Goal: Transaction & Acquisition: Purchase product/service

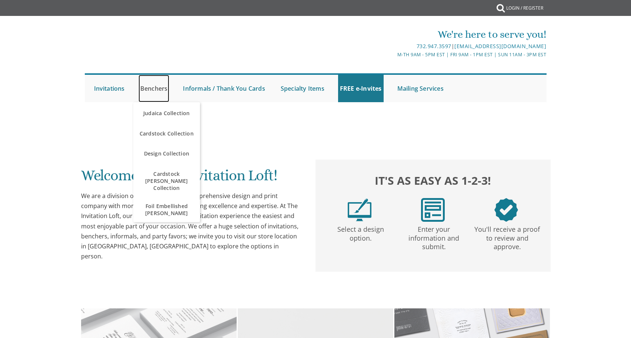
click at [156, 89] on link "Benchers" at bounding box center [153, 88] width 31 height 27
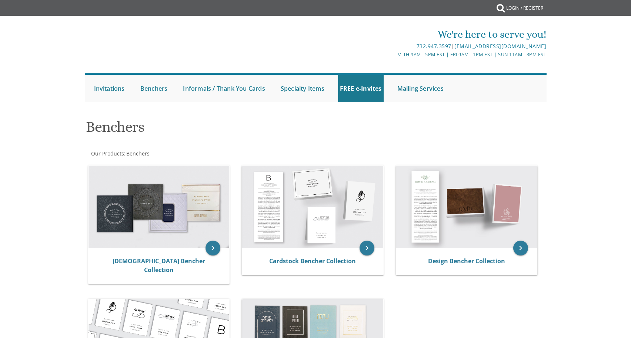
click at [171, 135] on h1 "Benchers" at bounding box center [237, 130] width 302 height 22
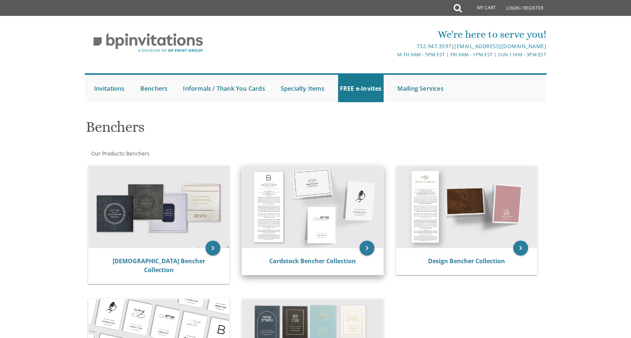
click at [290, 217] on img at bounding box center [312, 207] width 141 height 82
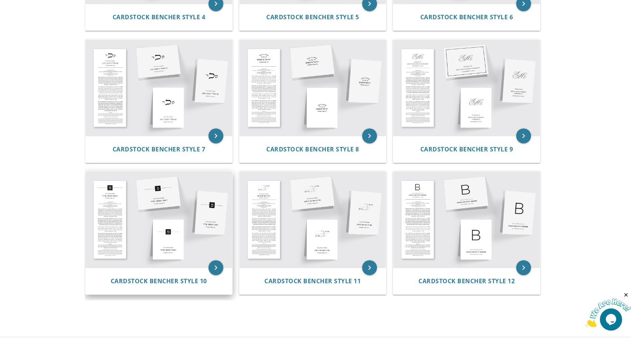
scroll to position [407, 0]
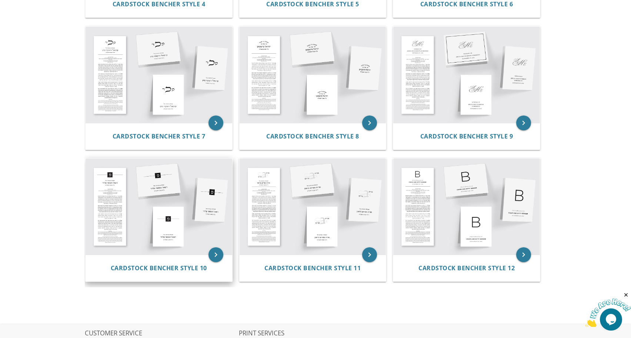
click at [180, 219] on img at bounding box center [159, 206] width 147 height 96
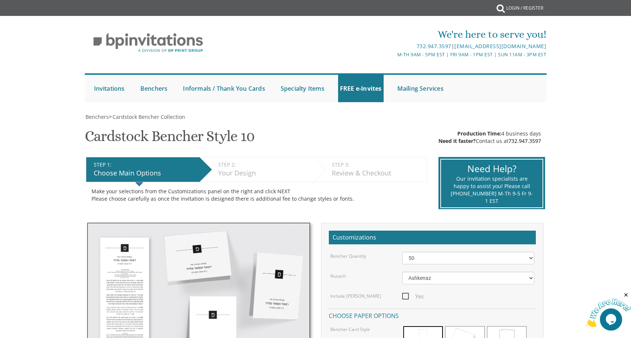
scroll to position [37, 0]
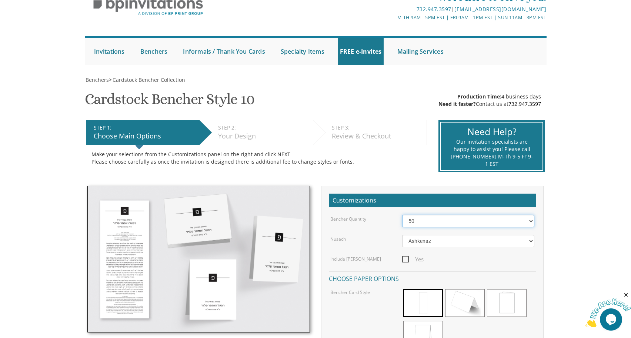
click at [453, 222] on select "50 60 70 80 90 100 125 150 175 200 225 250 275 300 325 350 375 400 425 450 475 …" at bounding box center [468, 221] width 133 height 13
select select "100"
click at [402, 215] on select "50 60 70 80 90 100 125 150 175 200 225 250 275 300 325 350 375 400 425 450 475 …" at bounding box center [468, 221] width 133 height 13
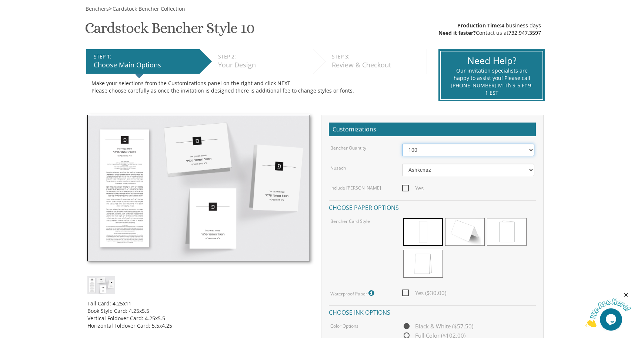
scroll to position [111, 0]
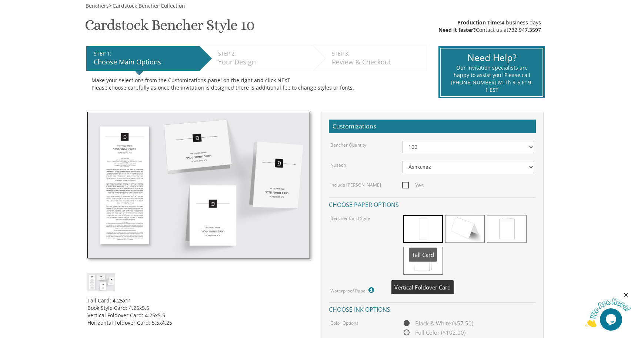
click at [428, 226] on span at bounding box center [423, 229] width 40 height 28
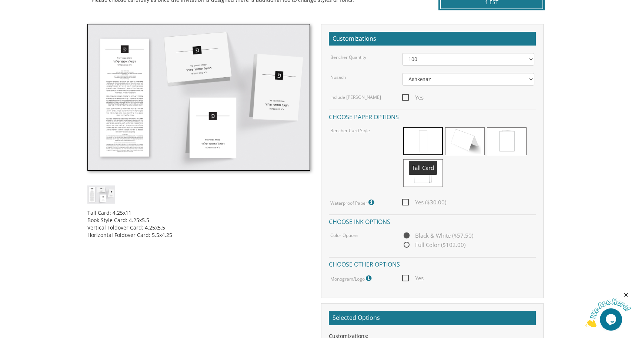
scroll to position [222, 0]
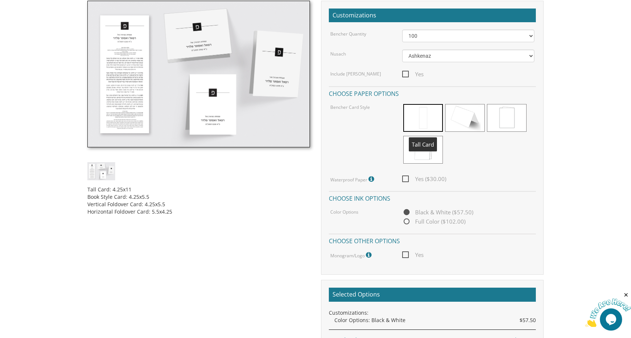
click at [430, 120] on span at bounding box center [423, 118] width 40 height 28
click at [404, 180] on span "Yes ($30.00)" at bounding box center [424, 178] width 44 height 9
click at [404, 180] on input "Yes ($30.00)" at bounding box center [404, 178] width 5 height 5
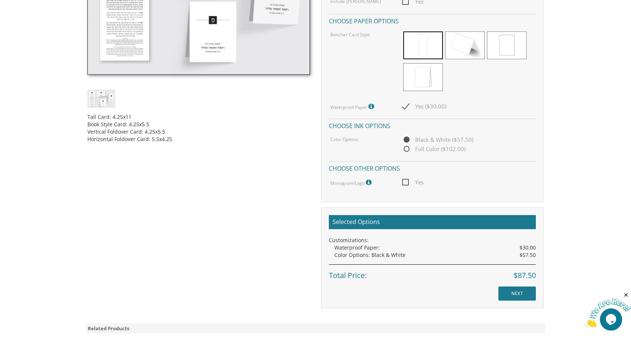
scroll to position [296, 0]
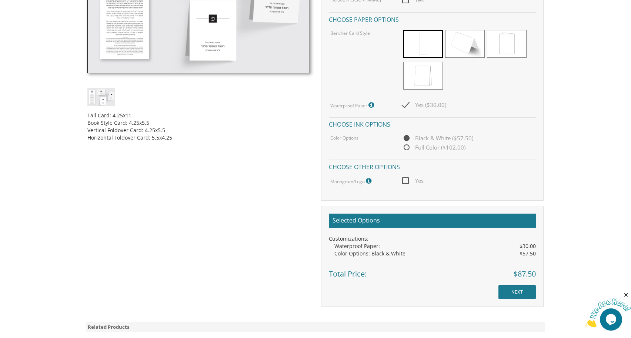
click at [372, 106] on icon at bounding box center [371, 105] width 7 height 7
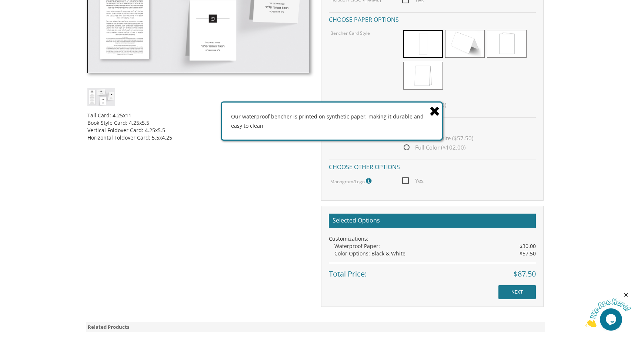
click at [435, 110] on icon at bounding box center [435, 110] width 10 height 13
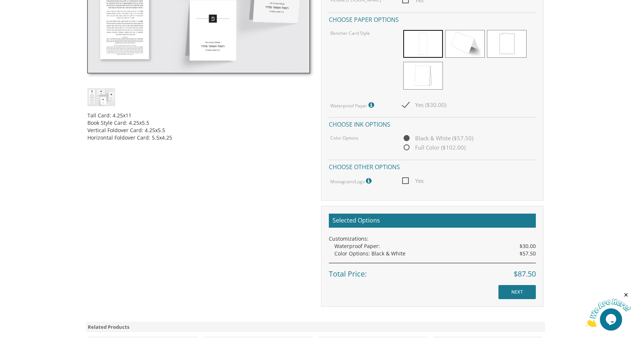
click at [402, 107] on span "Yes ($30.00)" at bounding box center [424, 104] width 44 height 9
click at [402, 107] on input "Yes ($30.00)" at bounding box center [404, 104] width 5 height 5
checkbox input "false"
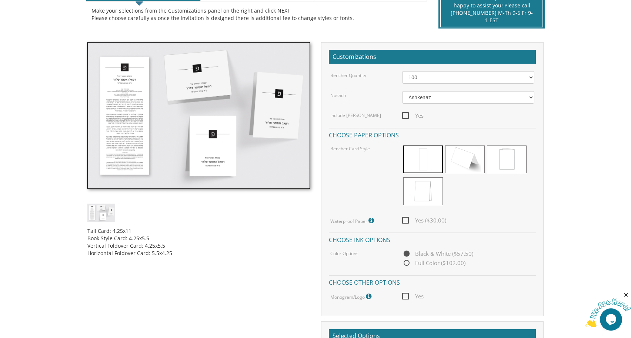
scroll to position [185, 0]
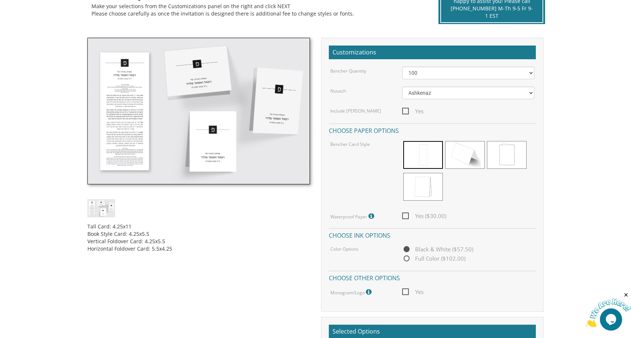
click at [165, 127] on img at bounding box center [198, 111] width 223 height 147
click at [179, 154] on img at bounding box center [198, 111] width 223 height 147
click at [208, 151] on img at bounding box center [198, 111] width 223 height 147
click at [137, 117] on img at bounding box center [198, 111] width 223 height 147
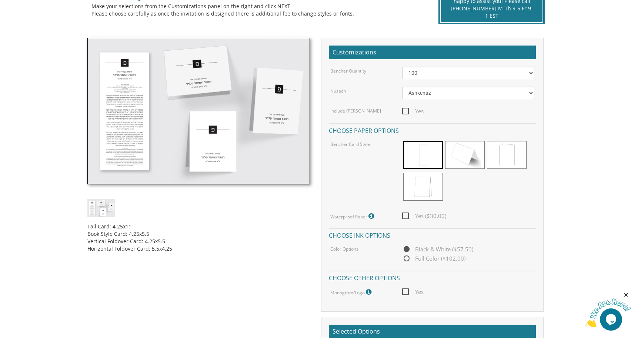
click at [137, 98] on img at bounding box center [198, 111] width 223 height 147
drag, startPoint x: 137, startPoint y: 244, endPoint x: 83, endPoint y: 227, distance: 55.9
click at [83, 227] on div "Tall Card: 4.25x11 Book Style Card: 4.25x5.5 Vertical Foldover Card: 4.25x5.5 H…" at bounding box center [199, 148] width 234 height 220
click at [187, 251] on div "Tall Card: 4.25x11 Book Style Card: 4.25x5.5 Vertical Foldover Card: 4.25x5.5 H…" at bounding box center [198, 234] width 223 height 35
drag, startPoint x: 152, startPoint y: 244, endPoint x: 87, endPoint y: 228, distance: 66.6
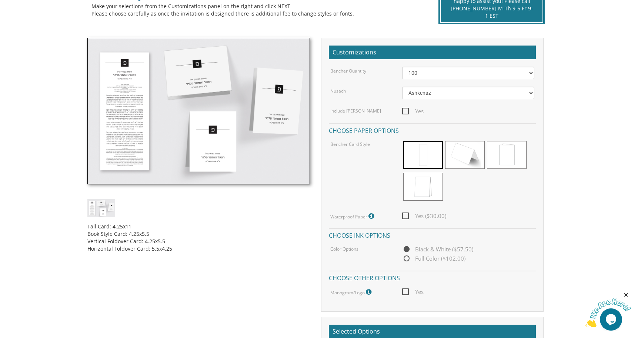
click at [87, 228] on div "Tall Card: 4.25x11 Book Style Card: 4.25x5.5 Vertical Foldover Card: 4.25x5.5 H…" at bounding box center [199, 148] width 234 height 220
copy div "Tall Card: 4.25x11 Book Style Card: 4.25x5.5 Vertical Foldover Card: 4.25x5.5 H…"
click at [612, 272] on body "My Cart {{shoppingcart.totalQuantityDisplay}} Total: {{shoppingcart.subtotal}} …" at bounding box center [315, 250] width 631 height 871
click at [407, 109] on span "Yes" at bounding box center [412, 111] width 21 height 9
click at [407, 109] on input "Yes" at bounding box center [404, 110] width 5 height 5
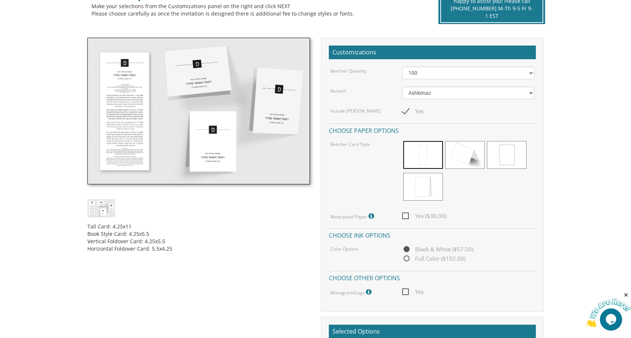
click at [407, 109] on span "Yes" at bounding box center [412, 111] width 21 height 9
click at [407, 109] on input "Yes" at bounding box center [404, 110] width 5 height 5
checkbox input "false"
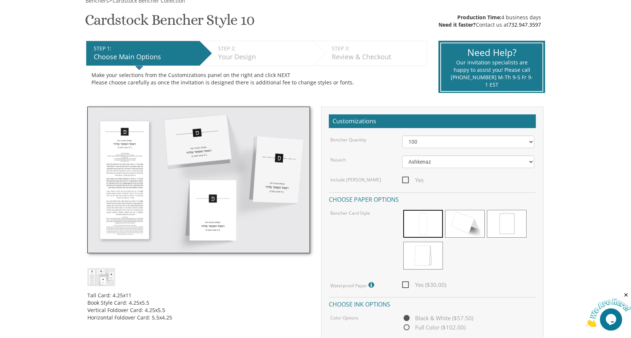
scroll to position [111, 0]
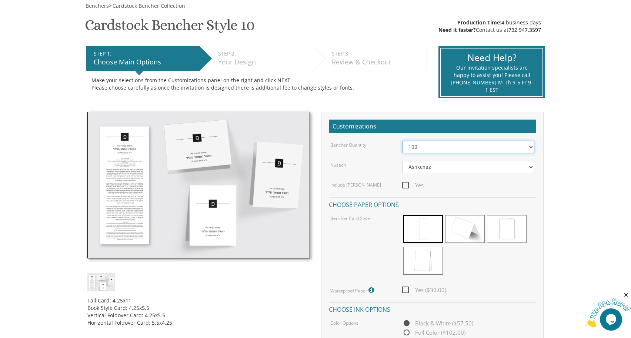
click at [449, 149] on select "50 60 70 80 90 100 125 150 175 200 225 250 275 300 325 350 375 400 425 450 475 …" at bounding box center [468, 147] width 133 height 13
select select "150"
click at [402, 141] on select "50 60 70 80 90 100 125 150 175 200 225 250 275 300 325 350 375 400 425 450 475 …" at bounding box center [468, 147] width 133 height 13
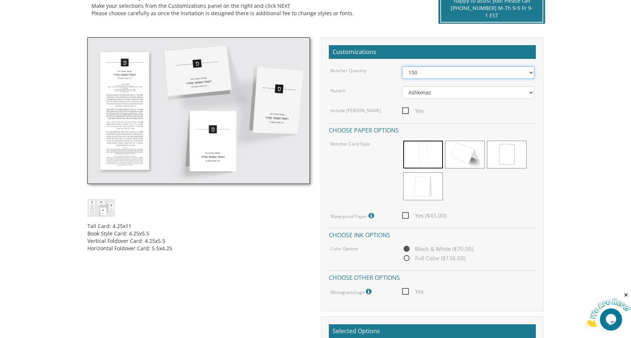
scroll to position [185, 0]
click at [408, 217] on span "Yes ($45.00)" at bounding box center [424, 215] width 44 height 9
click at [407, 217] on input "Yes ($45.00)" at bounding box center [404, 215] width 5 height 5
checkbox input "true"
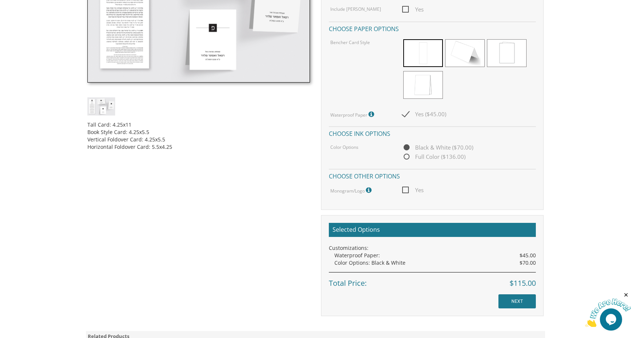
scroll to position [296, 0]
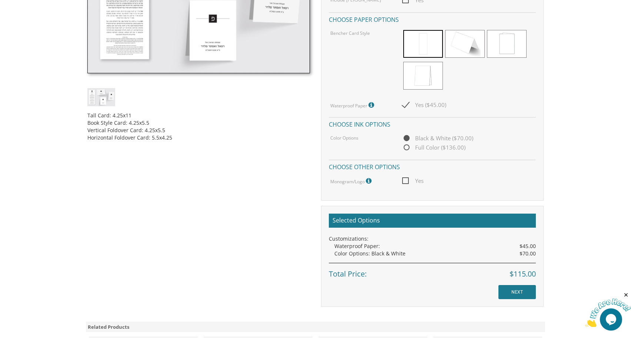
click at [409, 181] on span "Yes" at bounding box center [412, 180] width 21 height 9
click at [407, 181] on input "Yes" at bounding box center [404, 180] width 5 height 5
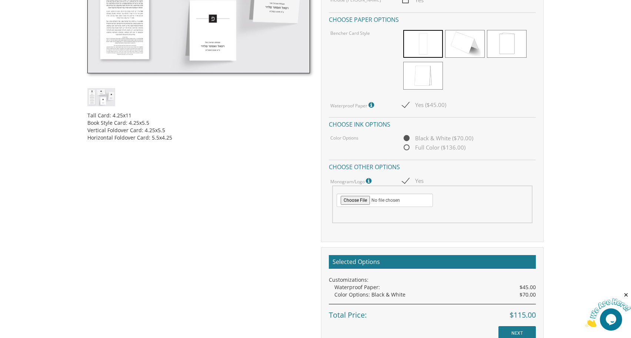
click at [408, 181] on span "Yes" at bounding box center [412, 180] width 21 height 9
click at [407, 181] on input "Yes" at bounding box center [404, 180] width 5 height 5
checkbox input "false"
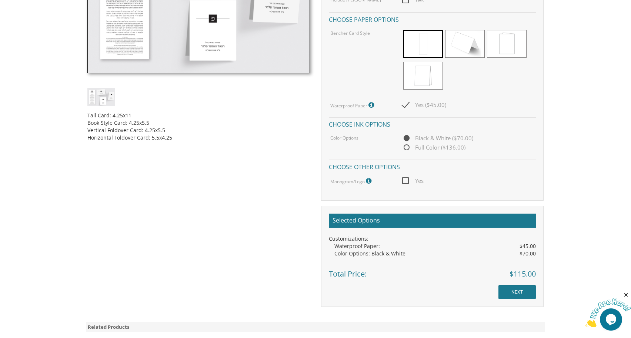
click at [370, 181] on icon at bounding box center [369, 181] width 7 height 7
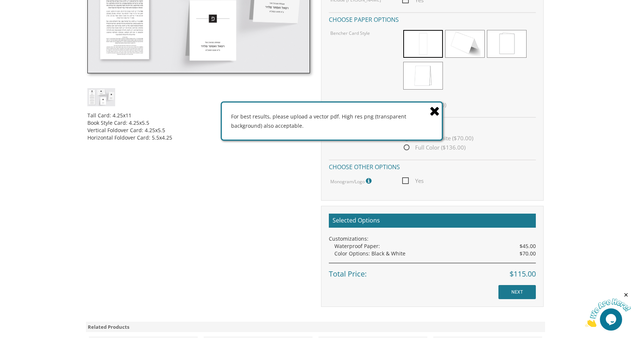
click at [370, 181] on icon at bounding box center [369, 181] width 7 height 7
click at [432, 110] on icon at bounding box center [435, 110] width 10 height 13
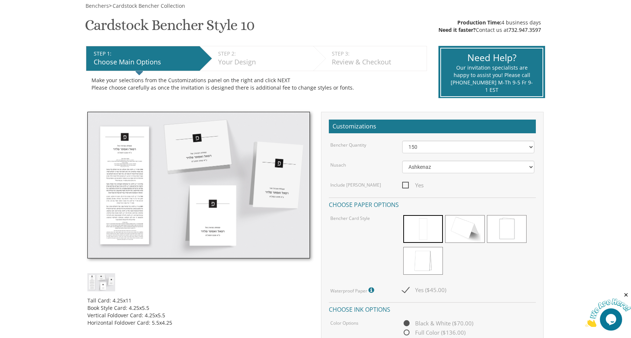
scroll to position [74, 0]
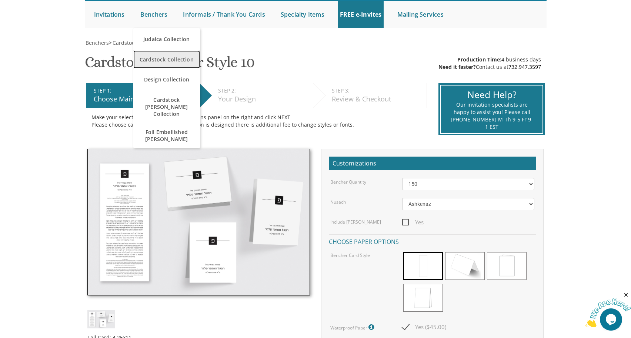
click at [155, 60] on span "Cardstock Collection" at bounding box center [166, 59] width 63 height 14
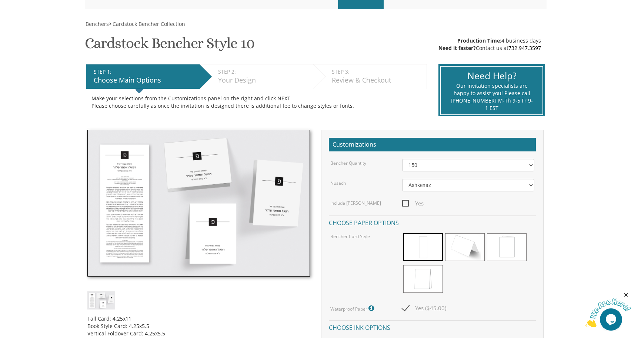
scroll to position [111, 0]
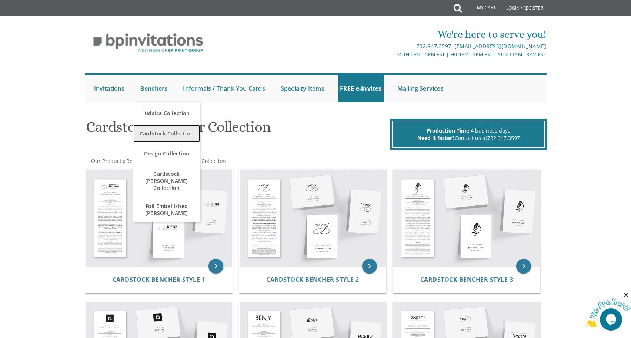
click at [169, 137] on span "Cardstock Collection" at bounding box center [166, 133] width 63 height 14
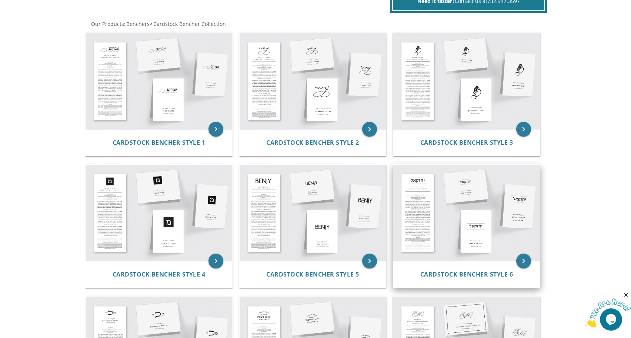
scroll to position [148, 0]
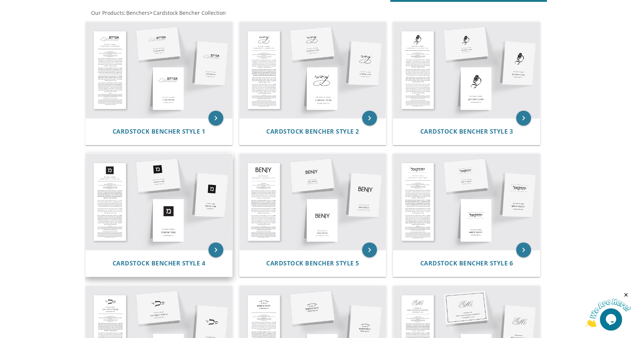
click at [164, 196] on img at bounding box center [159, 202] width 147 height 96
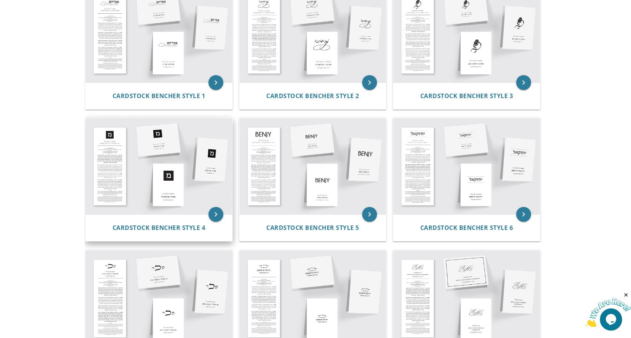
scroll to position [296, 0]
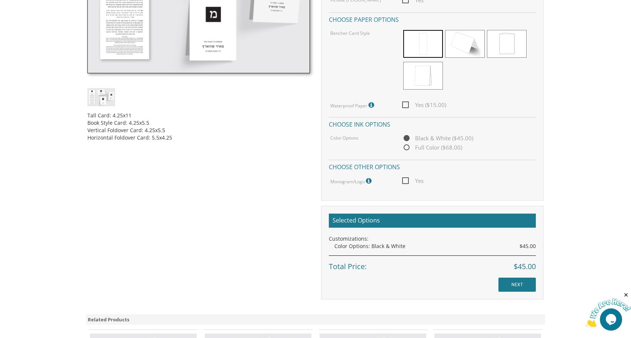
scroll to position [407, 0]
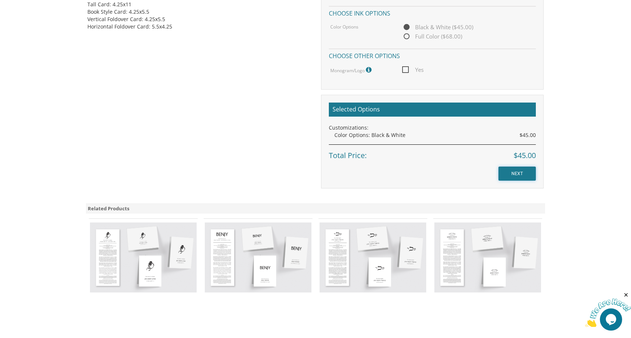
click at [527, 175] on input "NEXT" at bounding box center [516, 174] width 37 height 14
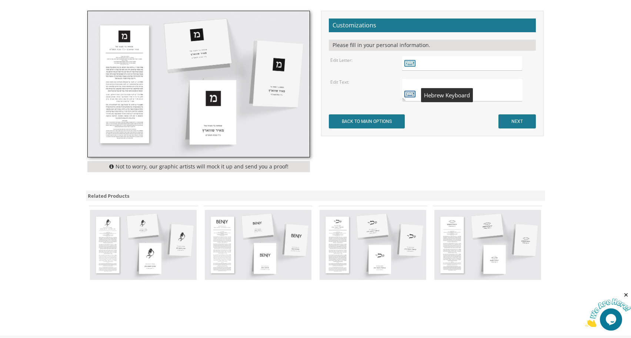
click at [413, 95] on icon at bounding box center [409, 93] width 11 height 10
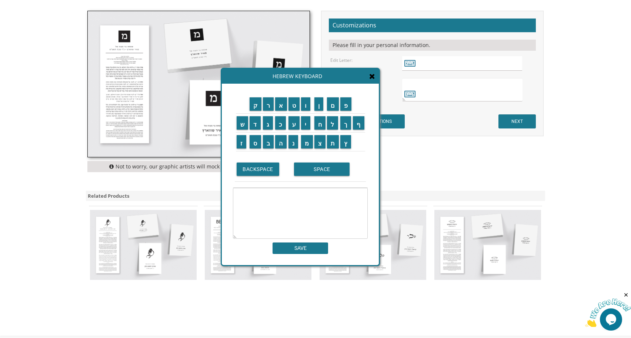
click at [373, 77] on icon at bounding box center [372, 76] width 6 height 7
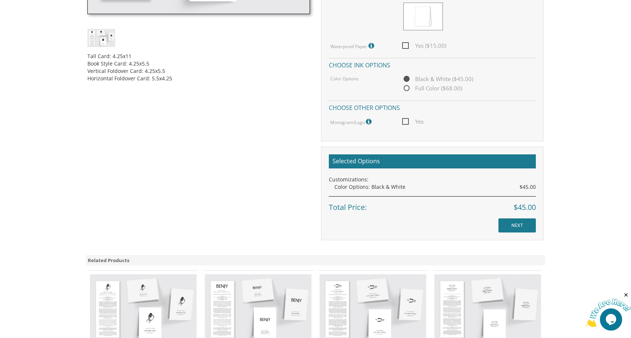
click at [474, 294] on img at bounding box center [487, 309] width 107 height 70
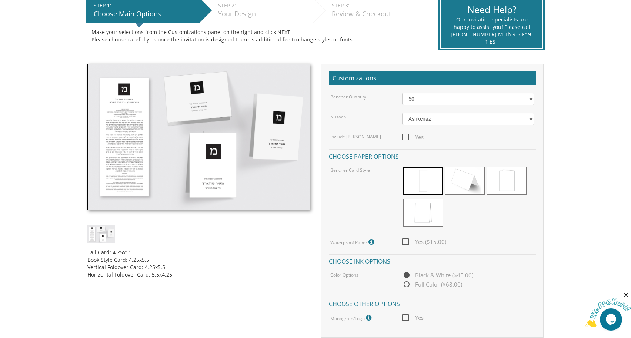
scroll to position [318, 0]
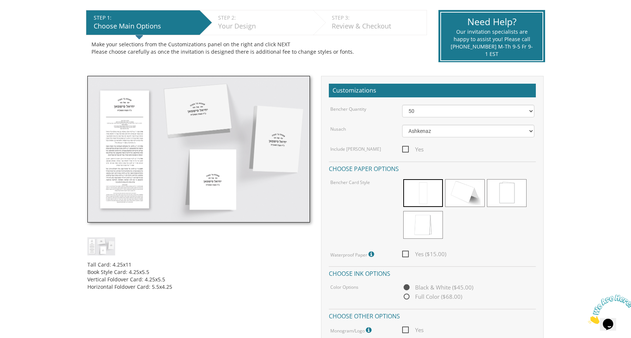
scroll to position [148, 0]
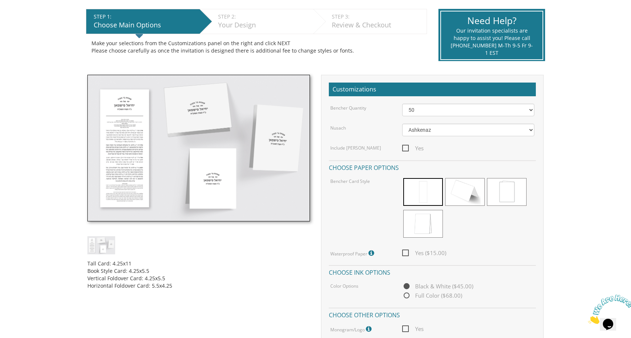
click at [162, 126] on img at bounding box center [198, 148] width 223 height 147
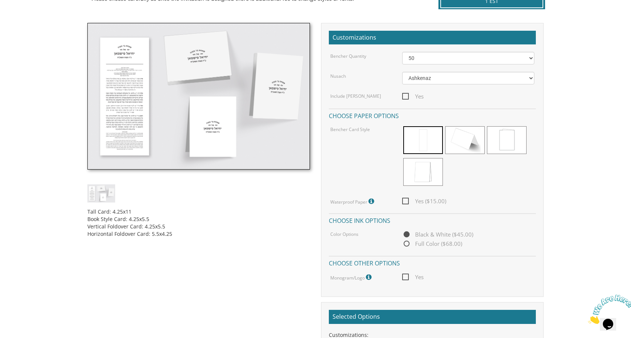
scroll to position [199, 0]
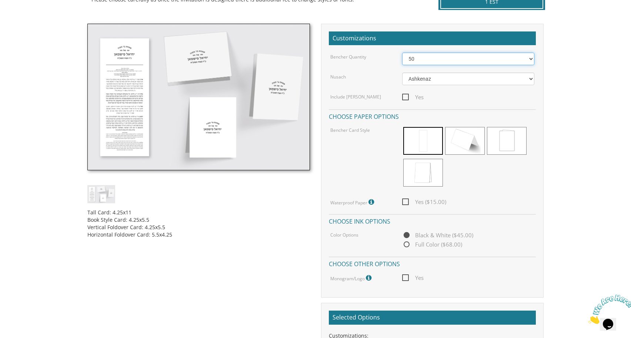
click at [472, 59] on select "50 60 70 80 90 100 125 150 175 200 225 250 275 300 325 350 375 400 425 450 475 …" at bounding box center [468, 59] width 133 height 13
select select "100"
click at [402, 53] on select "50 60 70 80 90 100 125 150 175 200 225 250 275 300 325 350 375 400 425 450 475 …" at bounding box center [468, 59] width 133 height 13
